Goal: Task Accomplishment & Management: Manage account settings

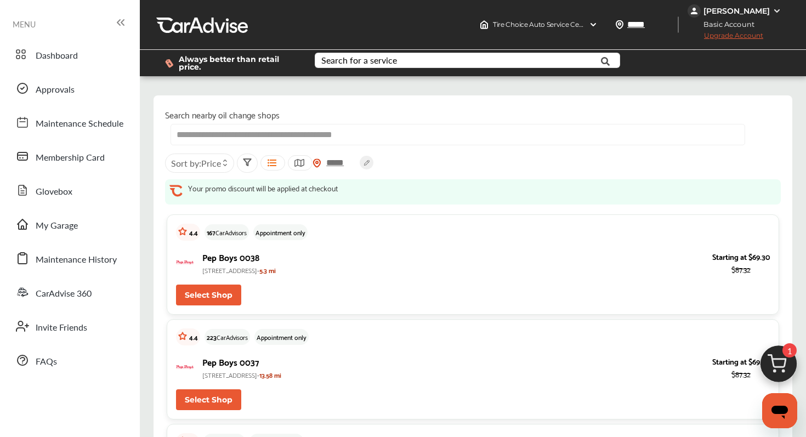
click at [749, 6] on div "[PERSON_NAME]" at bounding box center [737, 11] width 66 height 10
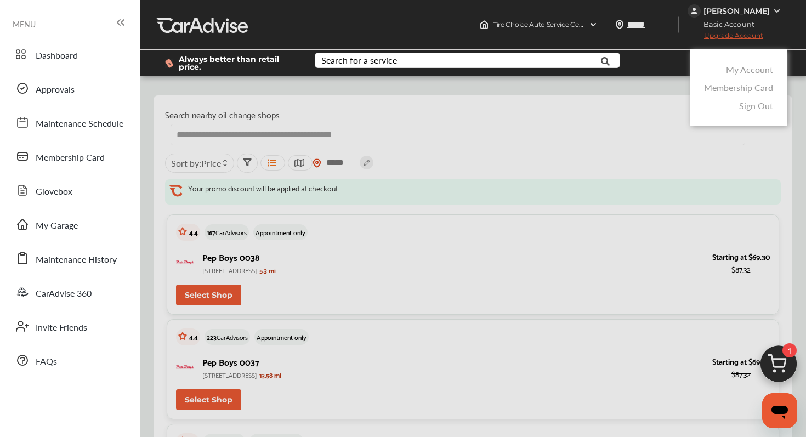
click at [743, 72] on link "My Account" at bounding box center [749, 69] width 47 height 13
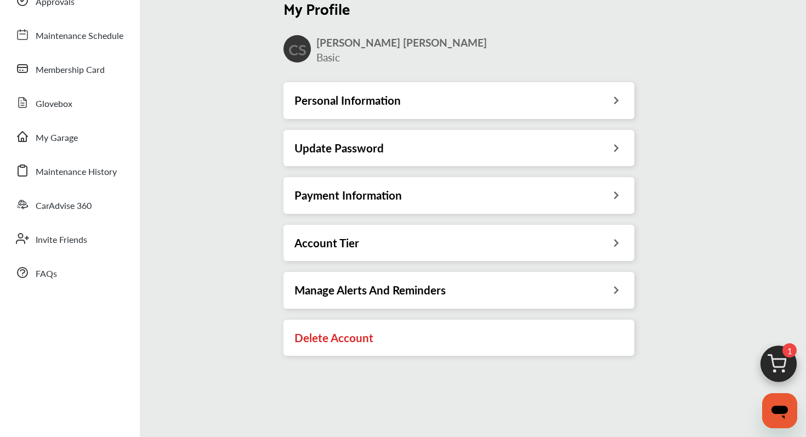
scroll to position [39, 0]
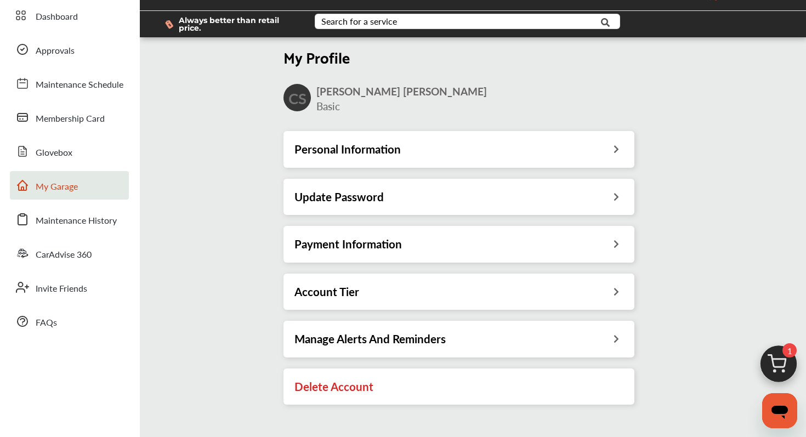
click at [67, 191] on span "My Garage" at bounding box center [57, 187] width 42 height 14
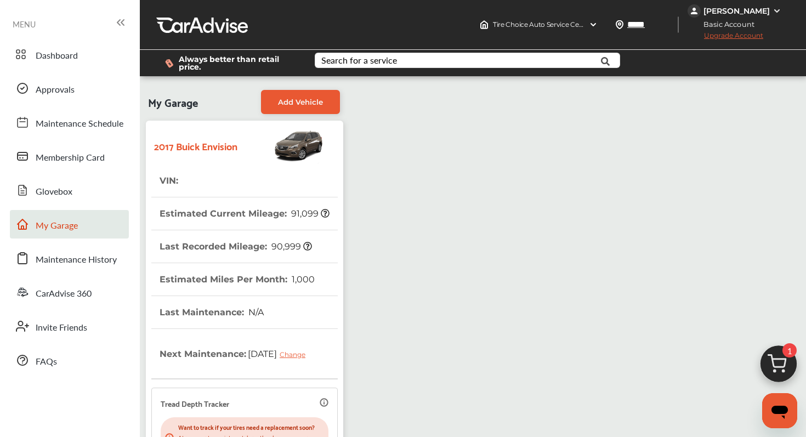
click at [223, 155] on div "2017 Buick Envision" at bounding box center [244, 145] width 186 height 38
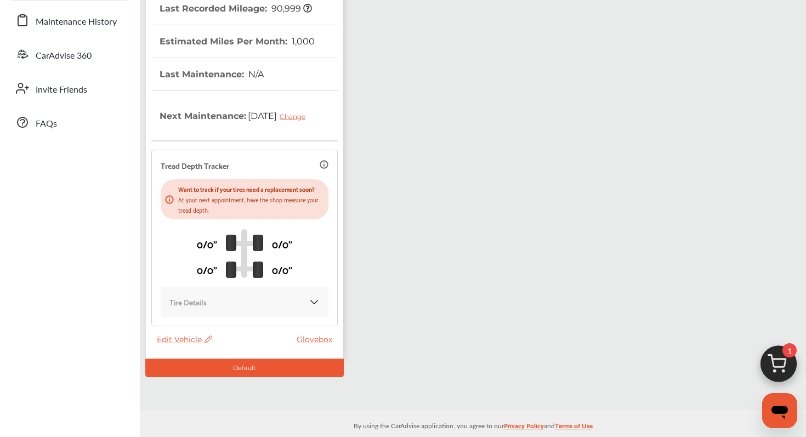
scroll to position [242, 0]
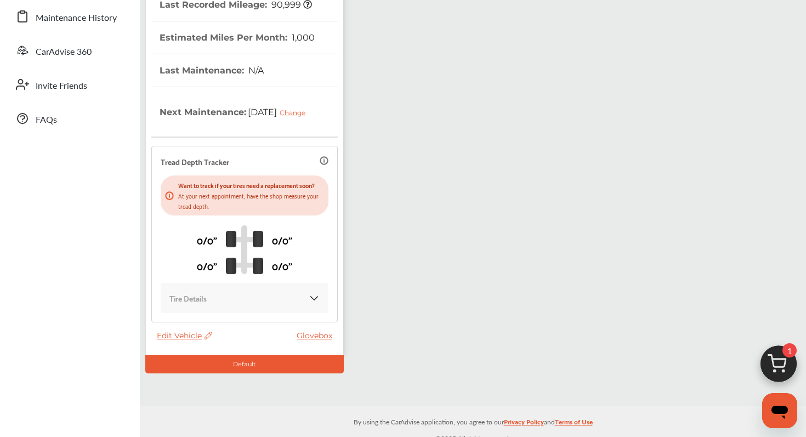
click at [190, 341] on span "Edit Vehicle" at bounding box center [184, 336] width 55 height 10
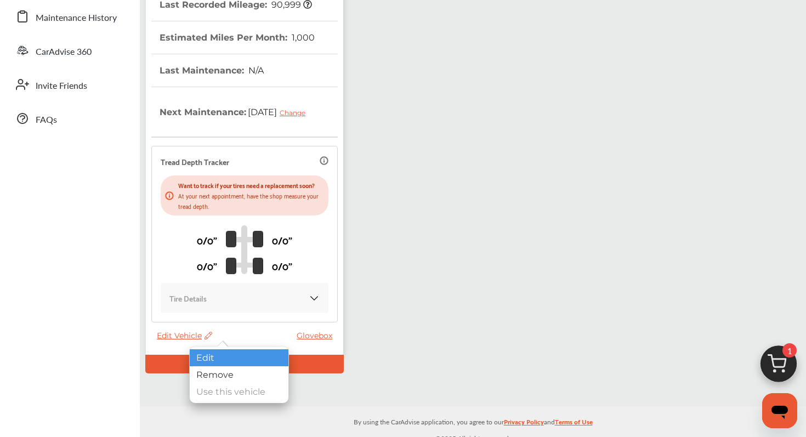
click at [197, 358] on div "Edit" at bounding box center [239, 357] width 99 height 17
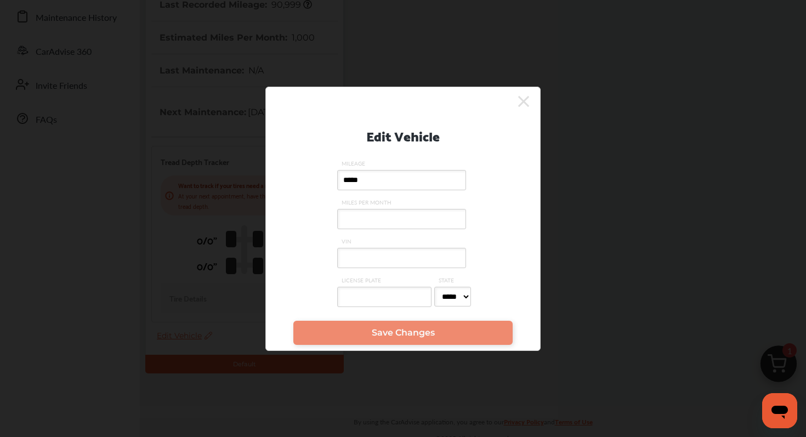
click at [384, 253] on input "VIN" at bounding box center [401, 258] width 129 height 20
click at [374, 294] on input "LICENSE PLATE" at bounding box center [384, 297] width 94 height 20
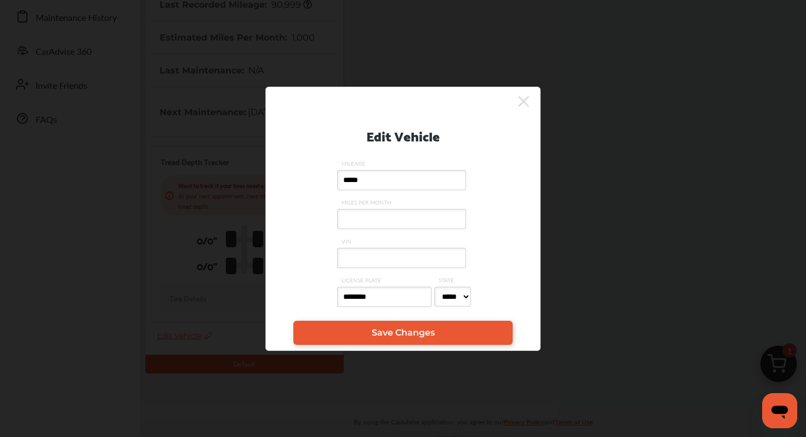
type input "********"
click at [460, 294] on select "***** ** ** ** ** ** ** ** ** ** ** ** ** ** ** ** ** ** ** ** ** ** ** ** ** *…" at bounding box center [452, 297] width 37 height 20
select select "**"
click at [434, 287] on select "***** ** ** ** ** ** ** ** ** ** ** ** ** ** ** ** ** ** ** ** ** ** ** ** ** *…" at bounding box center [452, 297] width 37 height 20
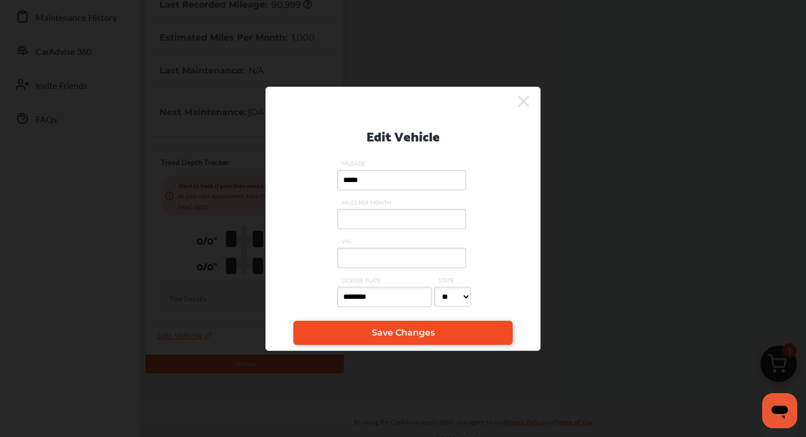
click at [417, 341] on link "Save Changes" at bounding box center [402, 333] width 219 height 24
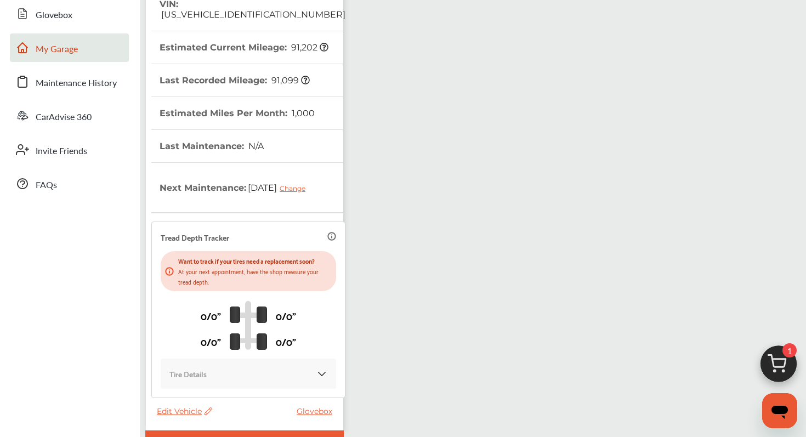
scroll to position [186, 0]
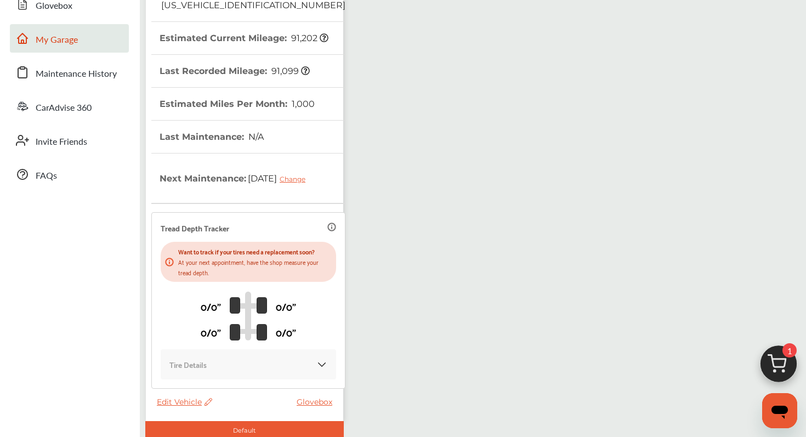
click at [219, 367] on div "Tire Details" at bounding box center [248, 364] width 158 height 13
click at [316, 364] on img at bounding box center [321, 364] width 11 height 11
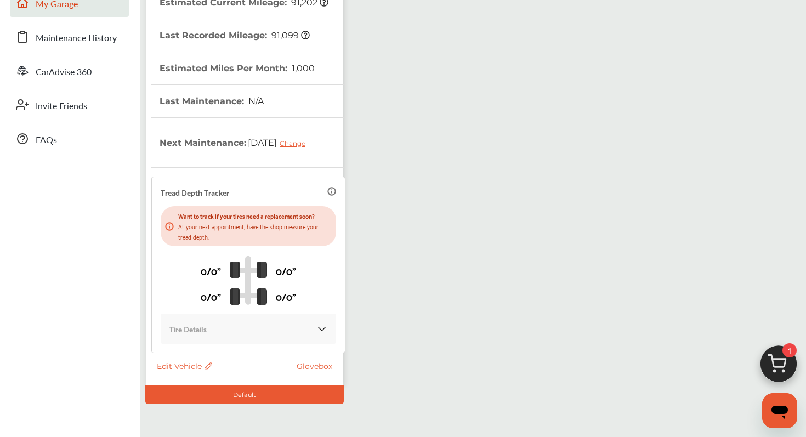
scroll to position [263, 0]
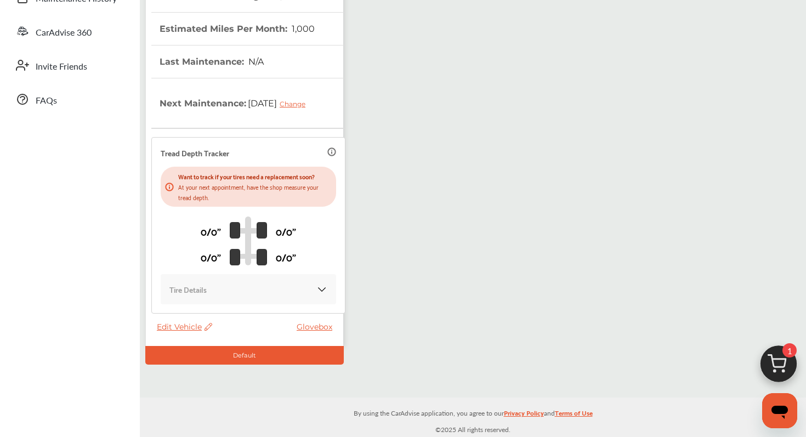
click at [311, 330] on link "Glovebox" at bounding box center [317, 327] width 41 height 10
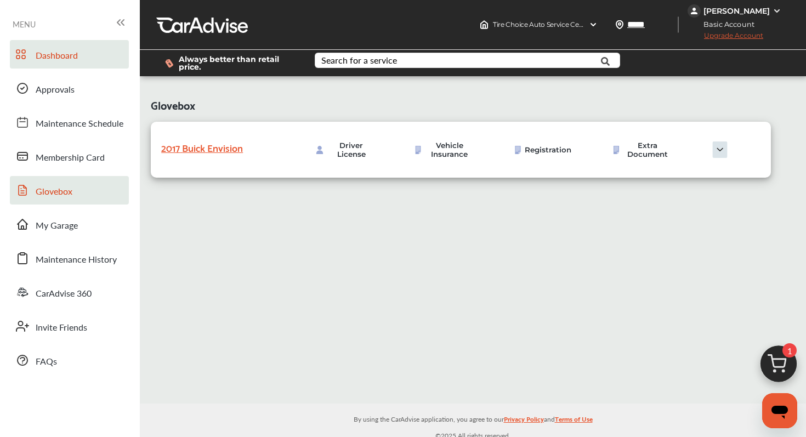
click at [62, 66] on link "Dashboard" at bounding box center [69, 54] width 119 height 29
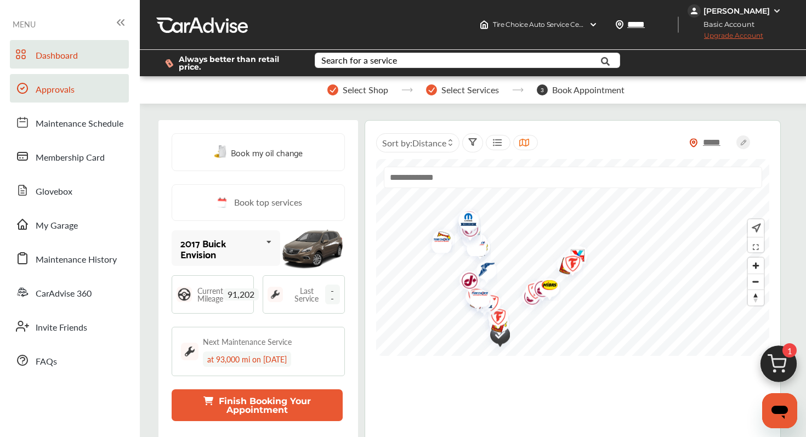
click at [62, 92] on span "Approvals" at bounding box center [55, 90] width 39 height 14
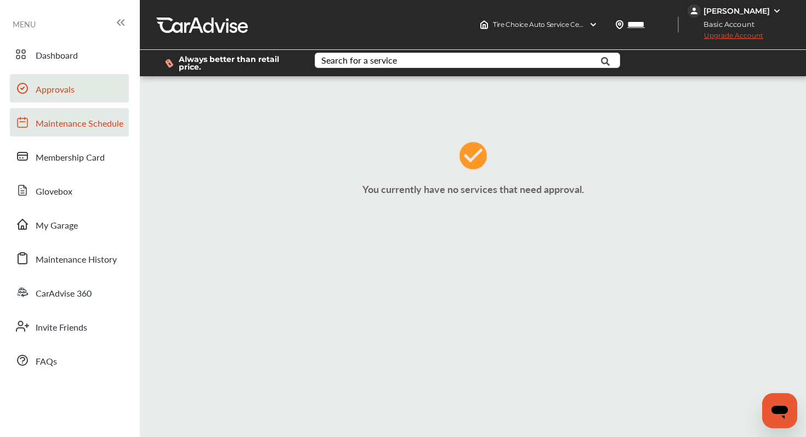
click at [62, 121] on span "Maintenance Schedule" at bounding box center [80, 124] width 88 height 14
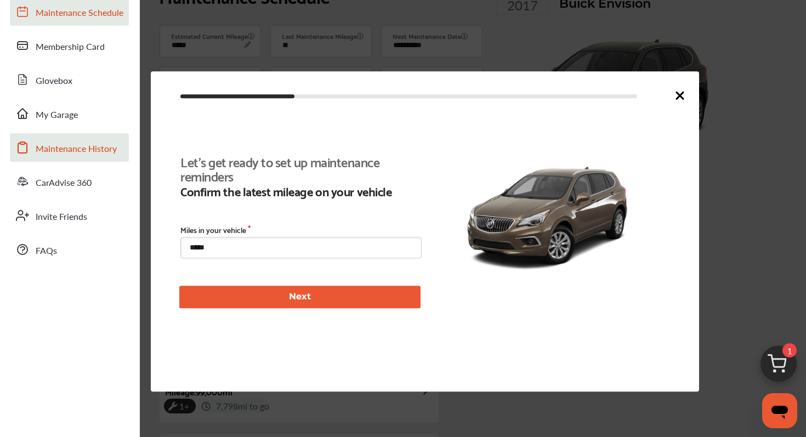
scroll to position [110, 0]
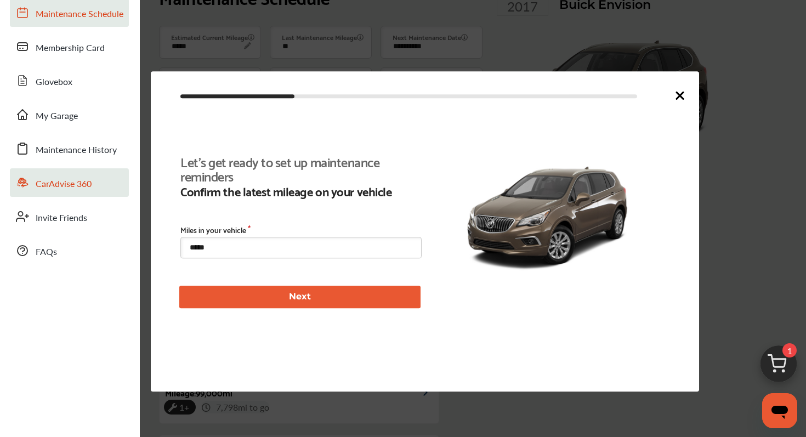
click at [80, 185] on span "CarAdvise 360" at bounding box center [64, 184] width 56 height 14
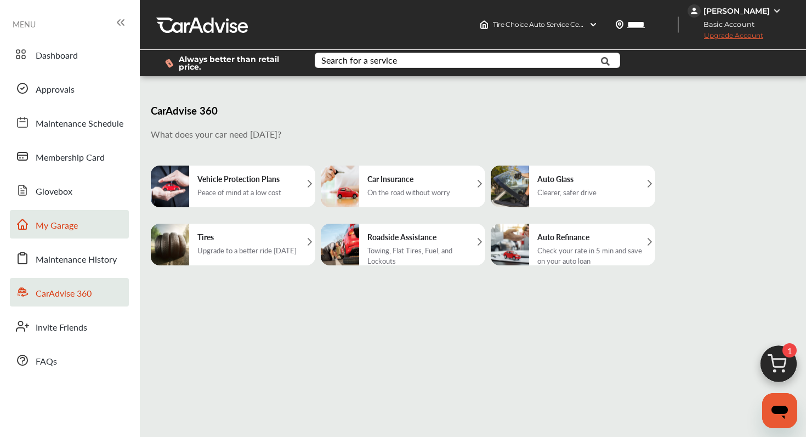
click at [76, 229] on span "My Garage" at bounding box center [57, 226] width 42 height 14
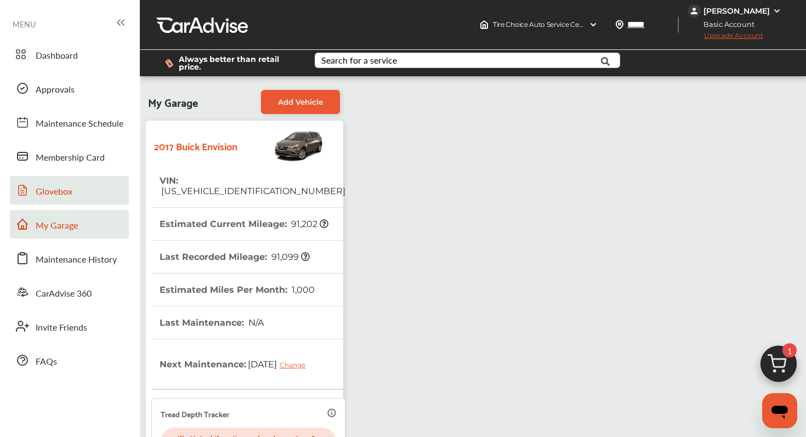
click at [72, 190] on link "Glovebox" at bounding box center [69, 190] width 119 height 29
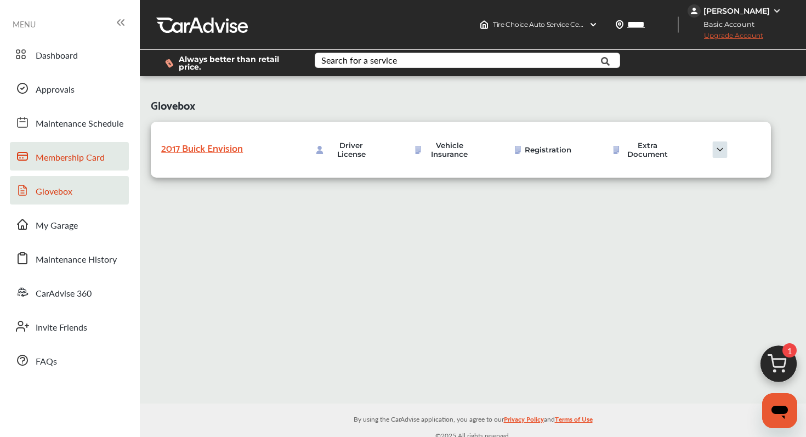
click at [75, 163] on span "Membership Card" at bounding box center [70, 158] width 69 height 14
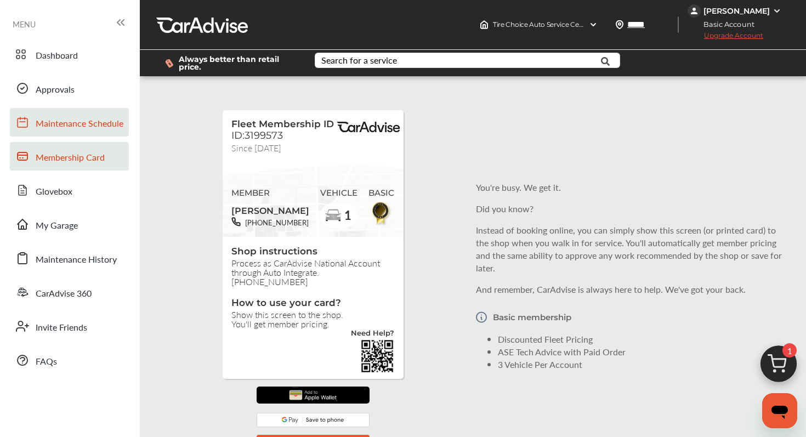
click at [73, 124] on span "Maintenance Schedule" at bounding box center [80, 124] width 88 height 14
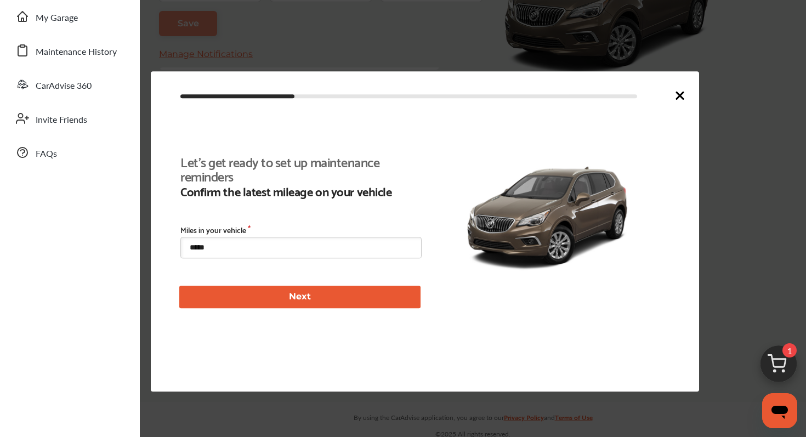
scroll to position [253, 0]
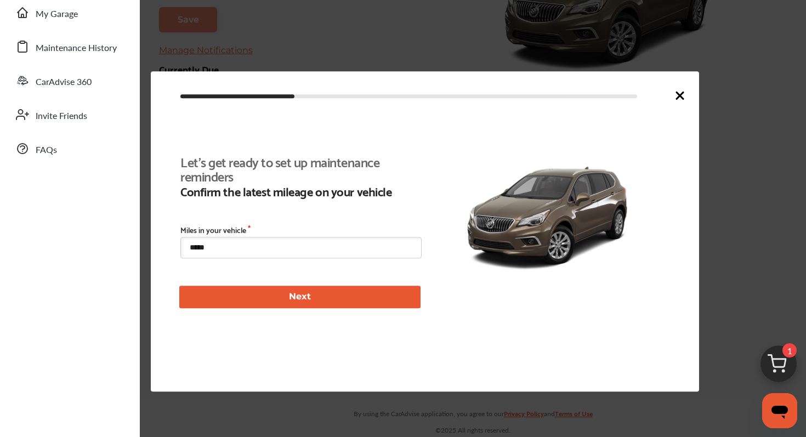
click at [679, 93] on icon at bounding box center [680, 95] width 7 height 7
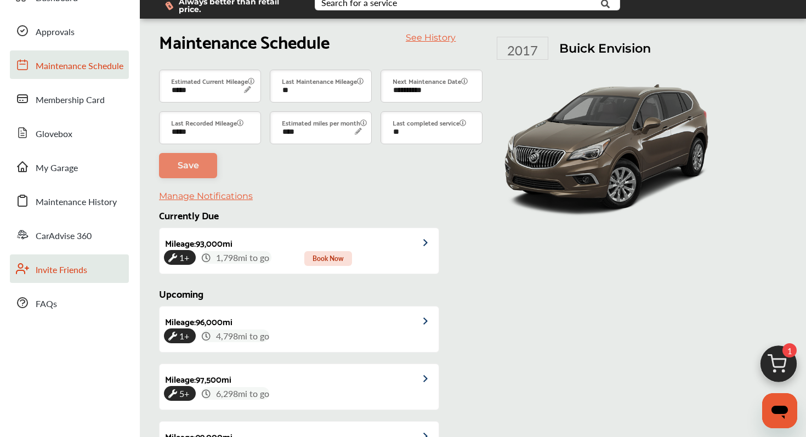
scroll to position [0, 0]
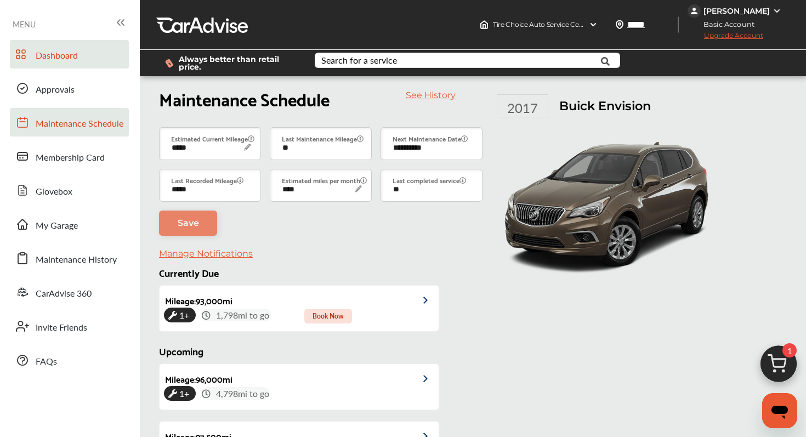
click at [68, 52] on span "Dashboard" at bounding box center [57, 56] width 42 height 14
